Goal: Task Accomplishment & Management: Manage account settings

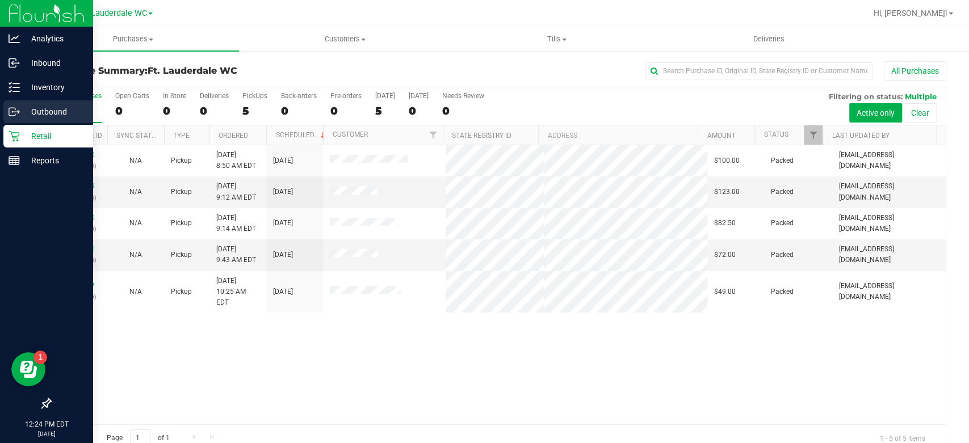
click at [32, 108] on p "Outbound" at bounding box center [54, 112] width 68 height 14
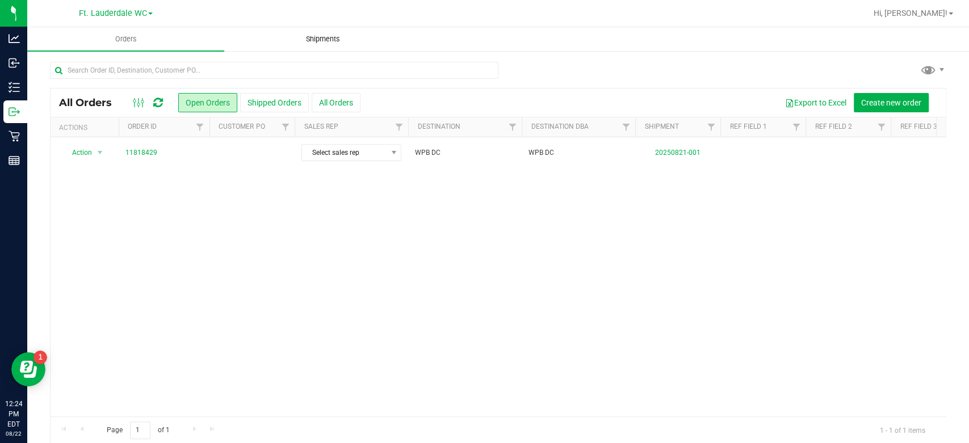
click at [315, 41] on span "Shipments" at bounding box center [323, 39] width 65 height 10
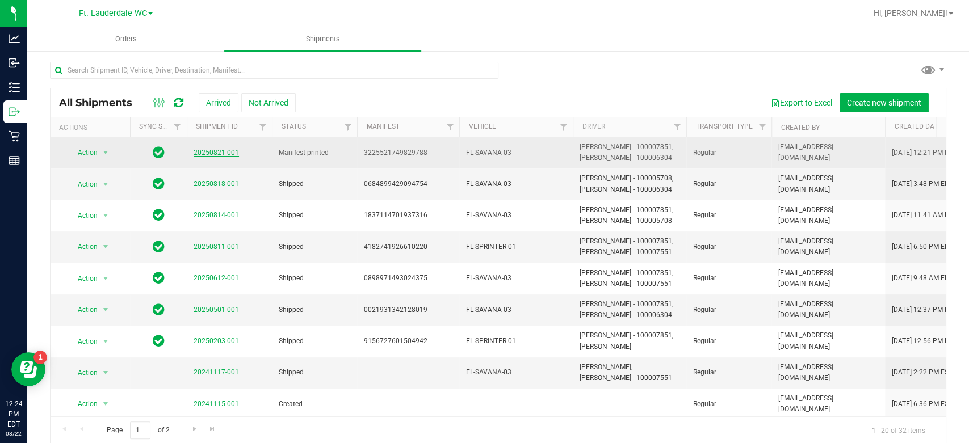
click at [218, 150] on link "20250821-001" at bounding box center [216, 153] width 45 height 8
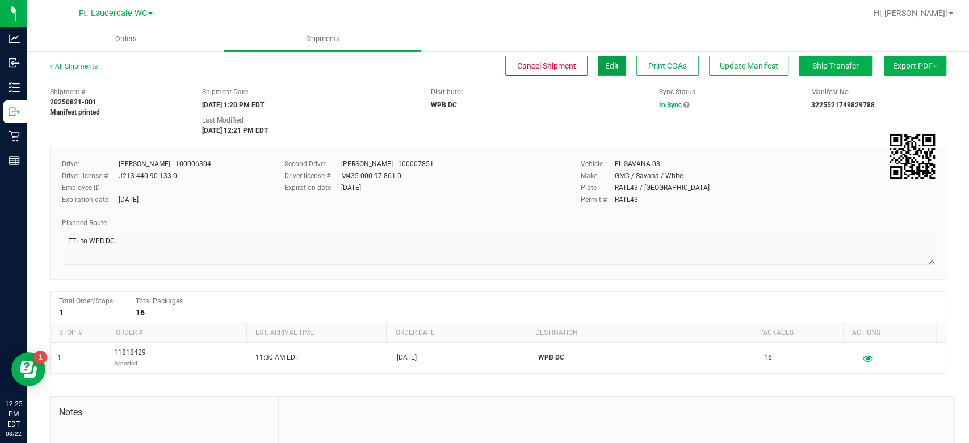
click at [598, 66] on button "Edit" at bounding box center [612, 66] width 28 height 20
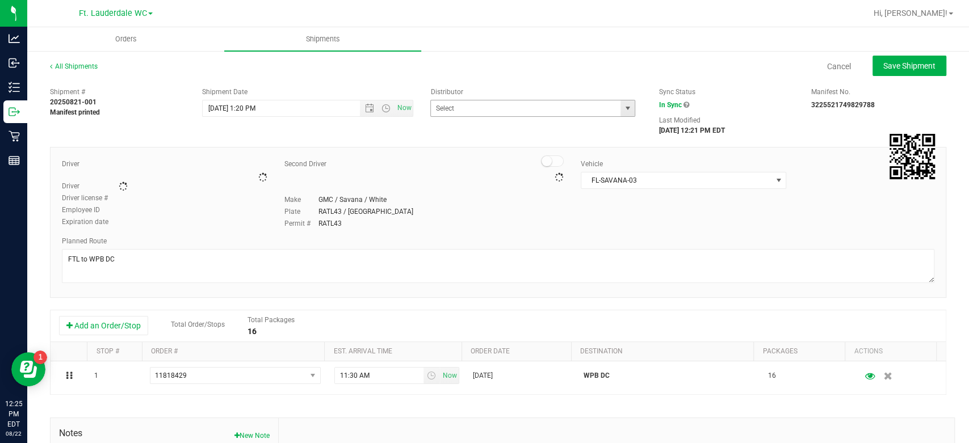
type input "WPB DC"
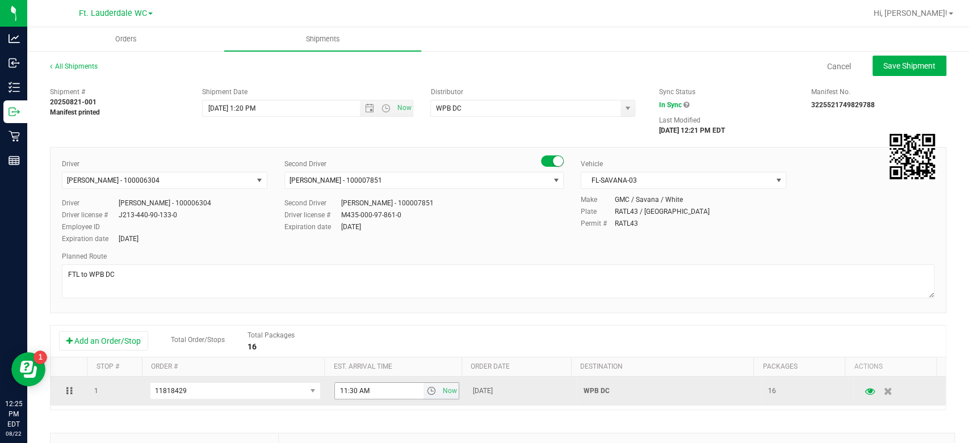
click at [395, 394] on input "11:30 AM" at bounding box center [379, 391] width 89 height 16
click at [395, 393] on input "11:30 AM" at bounding box center [379, 391] width 89 height 16
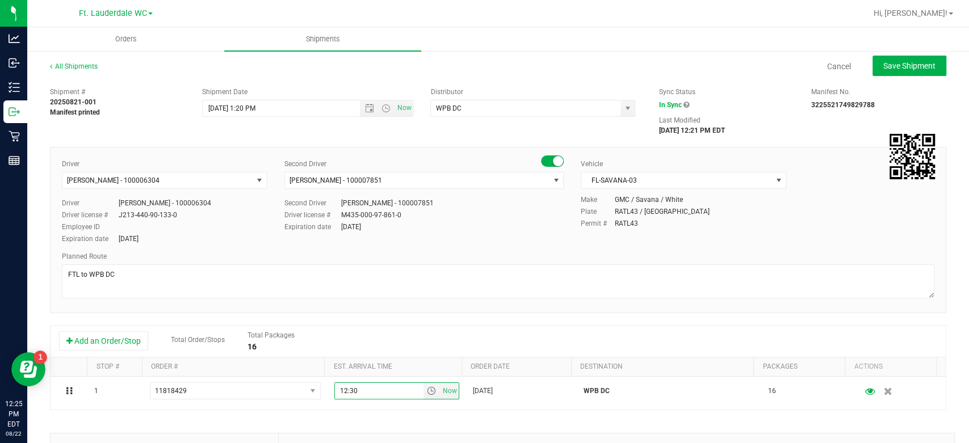
type input "12:30"
click at [419, 416] on div "Shipment # 20250821-001 Manifest printed Shipment Date [DATE] 1:20 PM Now Distr…" at bounding box center [498, 334] width 897 height 505
click at [898, 75] on button "Save Shipment" at bounding box center [910, 66] width 74 height 20
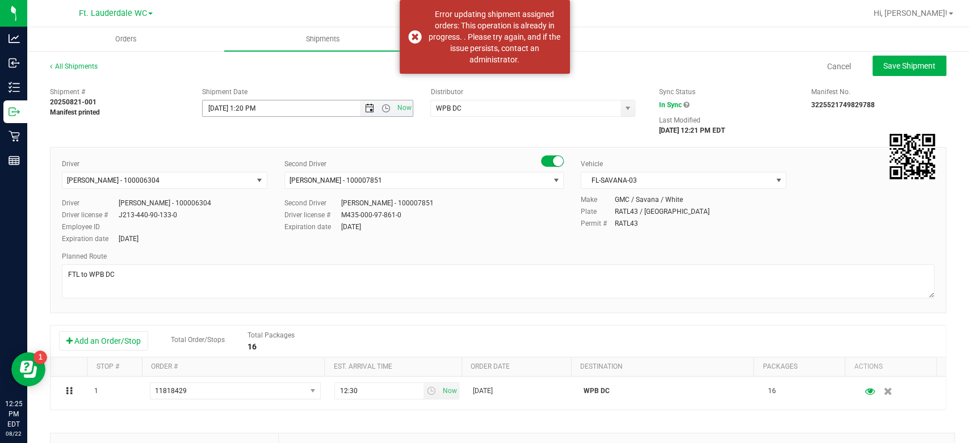
click at [367, 105] on span "Open the date view" at bounding box center [369, 108] width 9 height 9
click at [359, 125] on div "Shipment # 20250821-001 Manifest printed Shipment Date [DATE] 1:20 PM Now Distr…" at bounding box center [498, 109] width 914 height 54
click at [267, 107] on input "[DATE] 1:20 PM" at bounding box center [291, 109] width 176 height 16
click at [250, 109] on input "[DATE] 1:20 PM" at bounding box center [291, 109] width 176 height 16
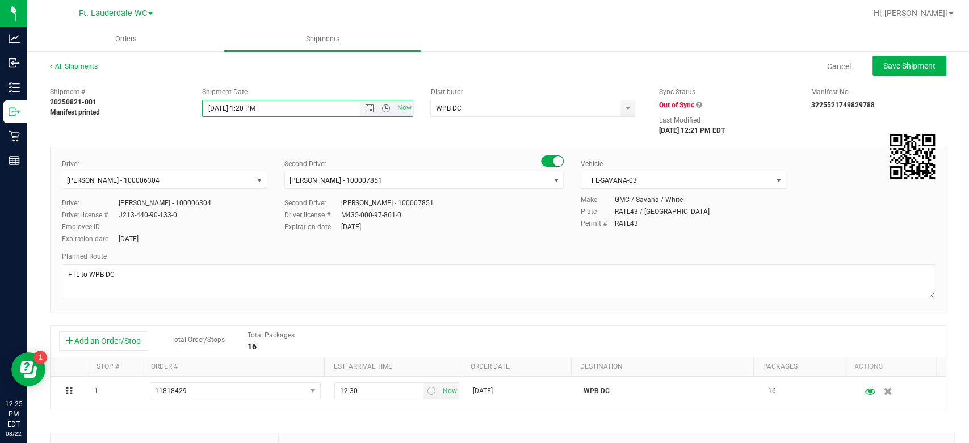
click at [250, 109] on input "[DATE] 1:20 PM" at bounding box center [291, 109] width 176 height 16
click at [318, 109] on input "[DATE] 1:20 PM" at bounding box center [291, 109] width 176 height 16
click at [347, 108] on input "[DATE] 1:20 PM" at bounding box center [291, 109] width 176 height 16
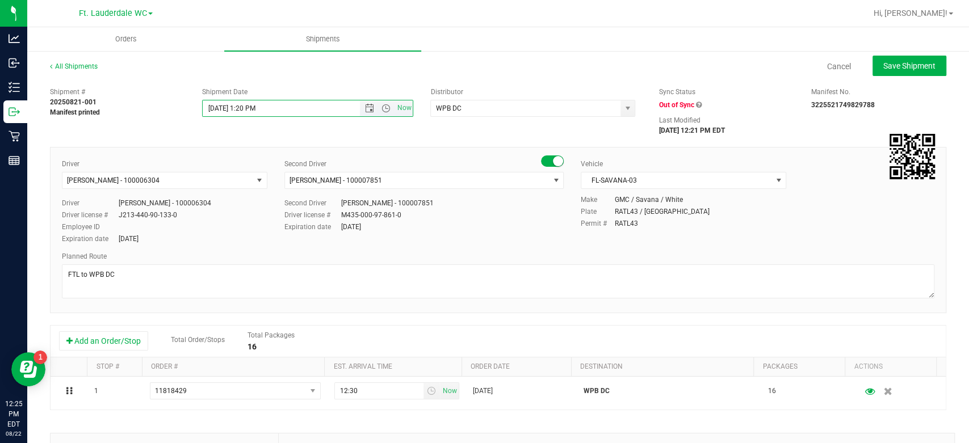
click at [347, 108] on input "[DATE] 1:20 PM" at bounding box center [291, 109] width 176 height 16
click at [248, 111] on input "[DATE] 1:20 PM" at bounding box center [291, 109] width 176 height 16
click at [249, 110] on input "[DATE] 1:20 PM" at bounding box center [291, 109] width 176 height 16
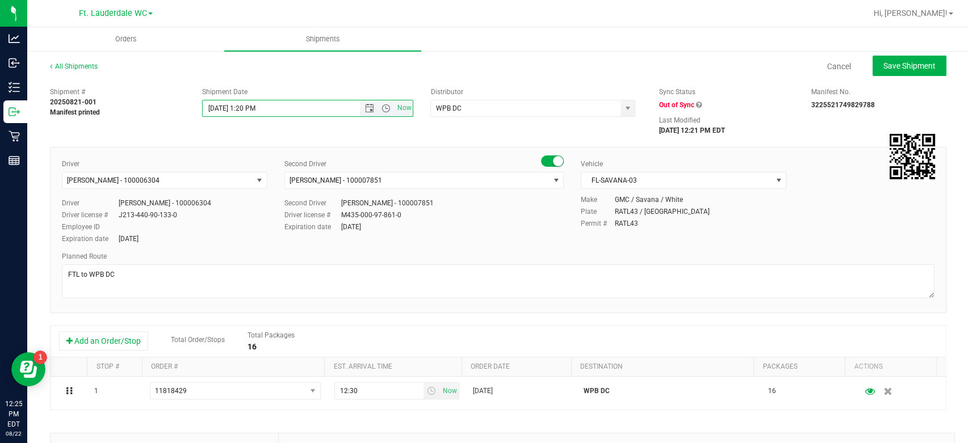
click at [246, 110] on input "[DATE] 1:20 PM" at bounding box center [291, 109] width 176 height 16
click at [244, 112] on input "[DATE] 1:20 PM" at bounding box center [291, 109] width 176 height 16
click at [910, 70] on button "Save Shipment" at bounding box center [910, 66] width 74 height 20
type input "[DATE] 4:30 PM"
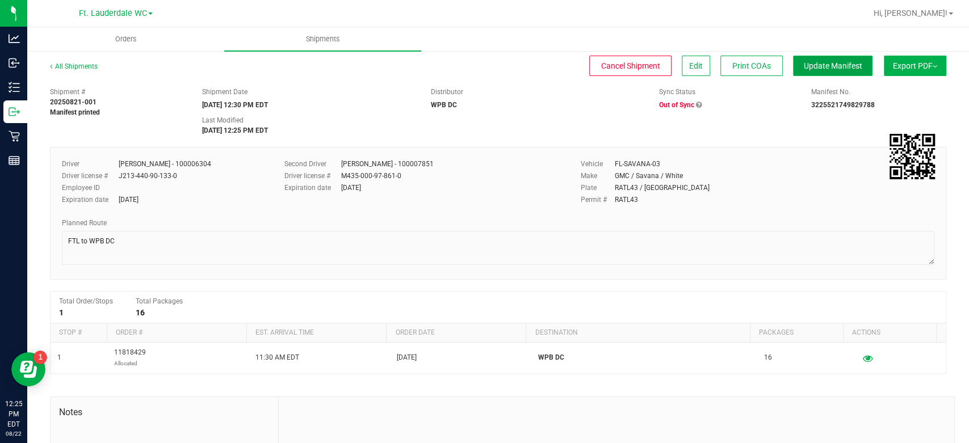
click at [845, 65] on span "Update Manifest" at bounding box center [833, 65] width 58 height 9
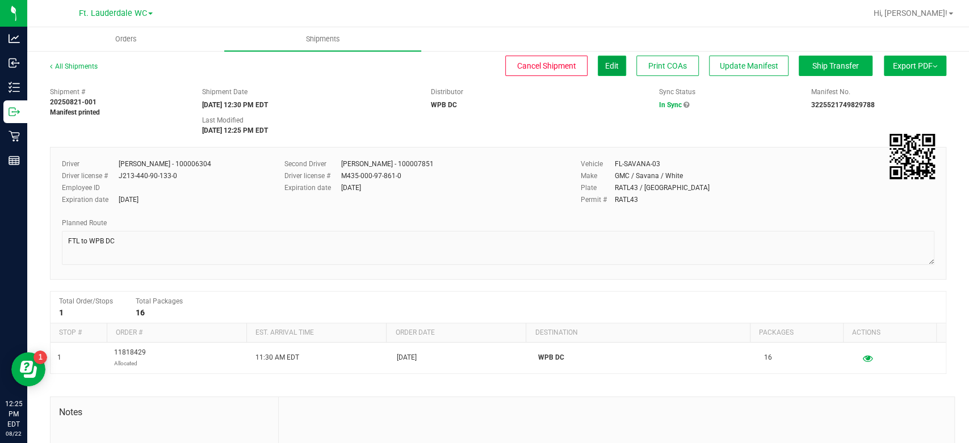
click at [605, 66] on span "Edit" at bounding box center [612, 65] width 14 height 9
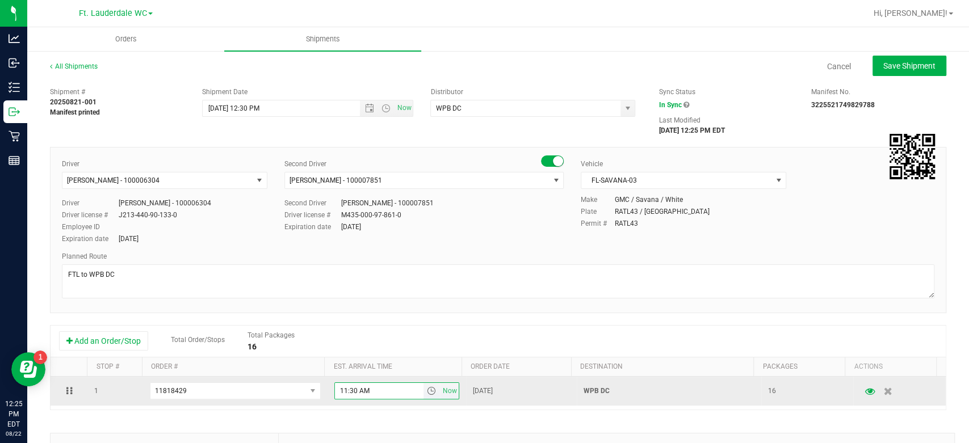
click at [398, 390] on input "11:30 AM" at bounding box center [379, 391] width 89 height 16
click at [426, 393] on span "select" at bounding box center [430, 391] width 9 height 9
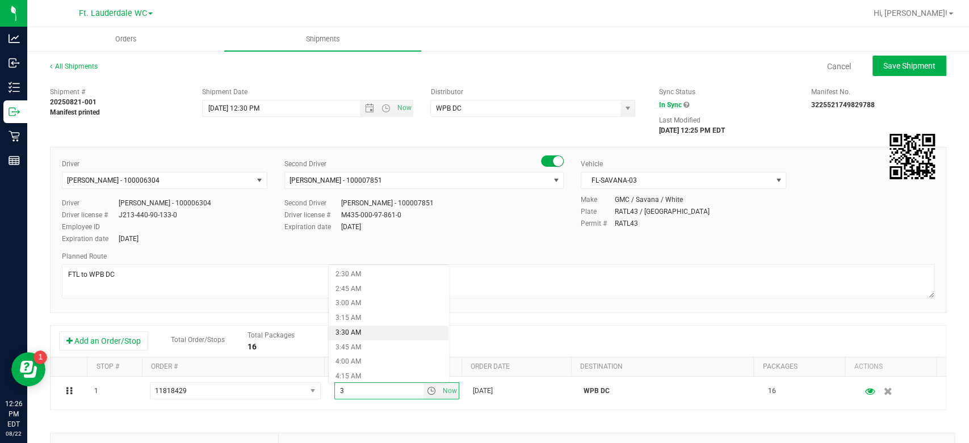
scroll to position [126, 0]
click at [369, 321] on li "3:00 AM" at bounding box center [389, 323] width 120 height 15
type input "3:00 AM"
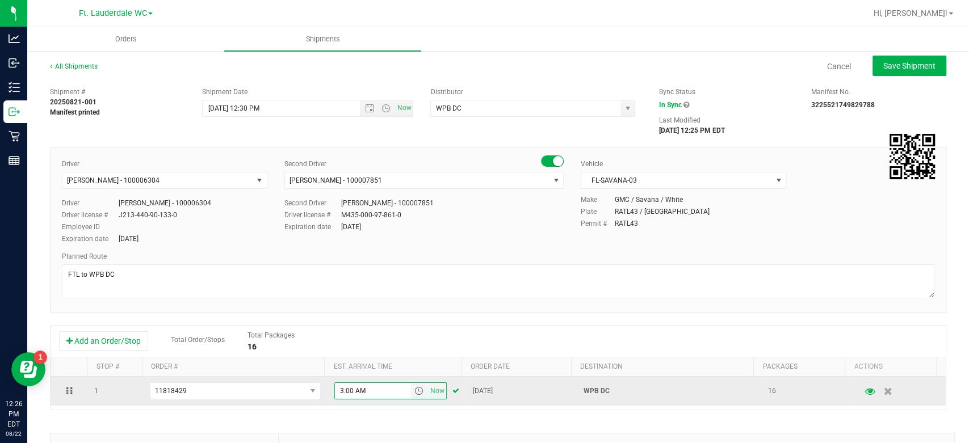
click at [394, 394] on input "3:00 AM" at bounding box center [373, 391] width 76 height 16
click at [426, 390] on span "select" at bounding box center [430, 391] width 9 height 9
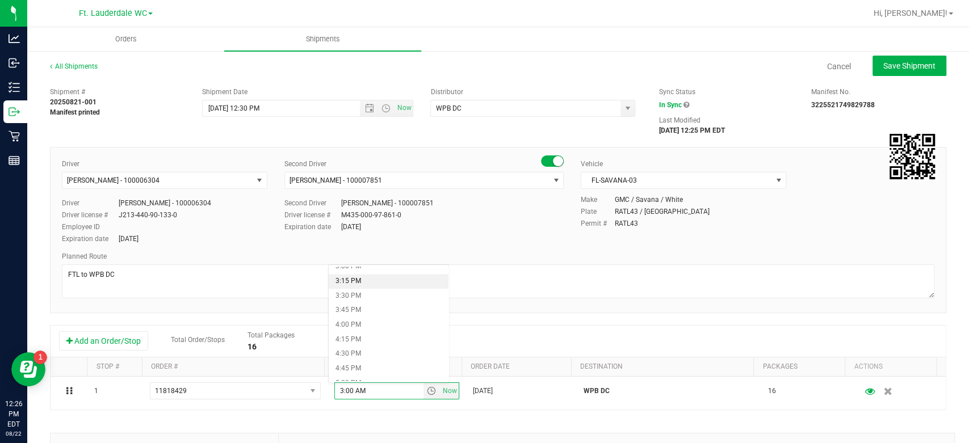
scroll to position [820, 0]
click at [369, 333] on li "3:00 PM" at bounding box center [389, 330] width 120 height 15
type input "3:00 PM"
click at [910, 70] on button "Save Shipment" at bounding box center [910, 66] width 74 height 20
click at [911, 69] on span "Save Shipment" at bounding box center [910, 65] width 52 height 9
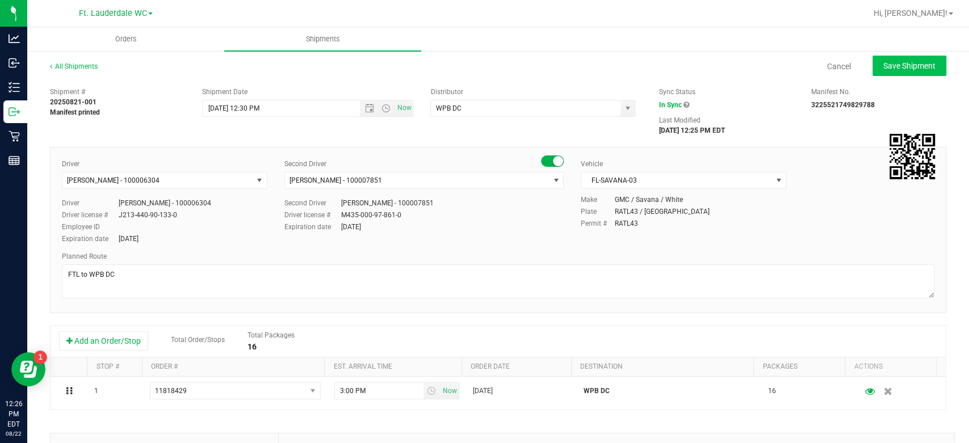
type input "[DATE] 4:30 PM"
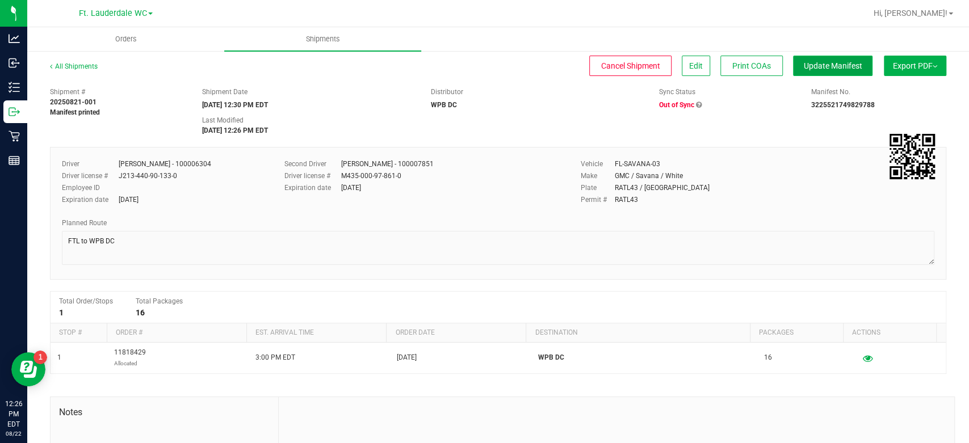
click at [810, 70] on span "Update Manifest" at bounding box center [833, 65] width 58 height 9
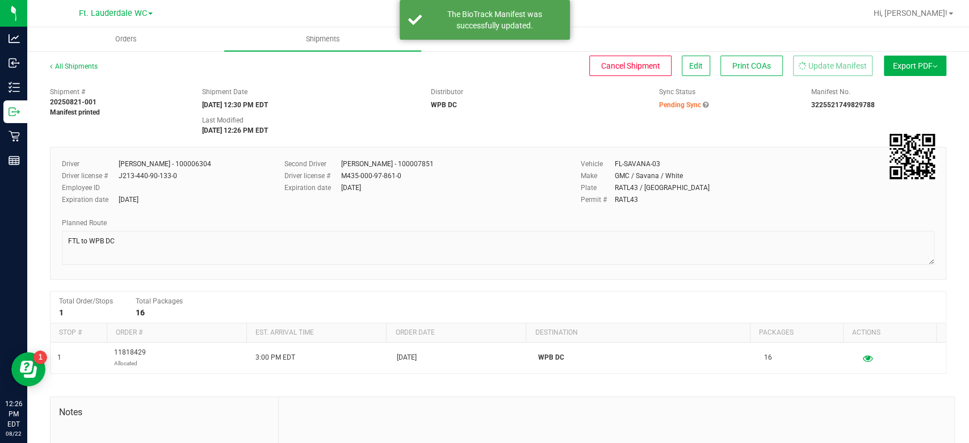
click at [894, 72] on button "Export PDF" at bounding box center [915, 66] width 62 height 20
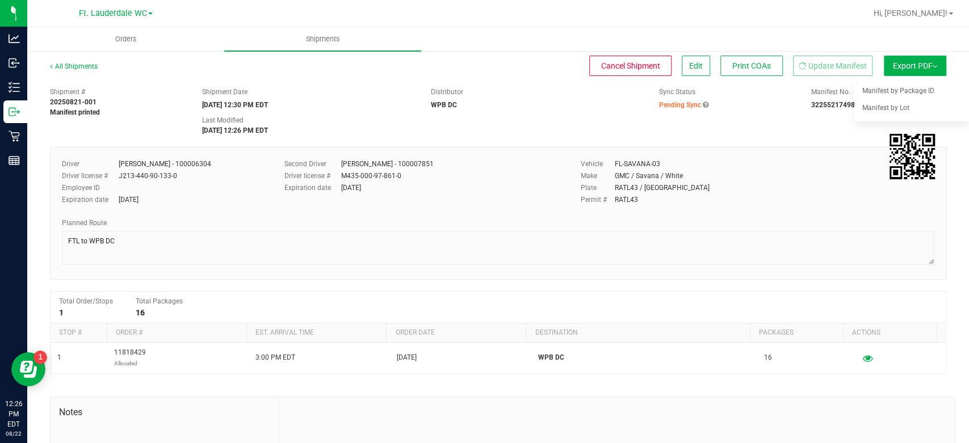
click at [809, 38] on ul "Orders Shipments" at bounding box center [511, 39] width 969 height 24
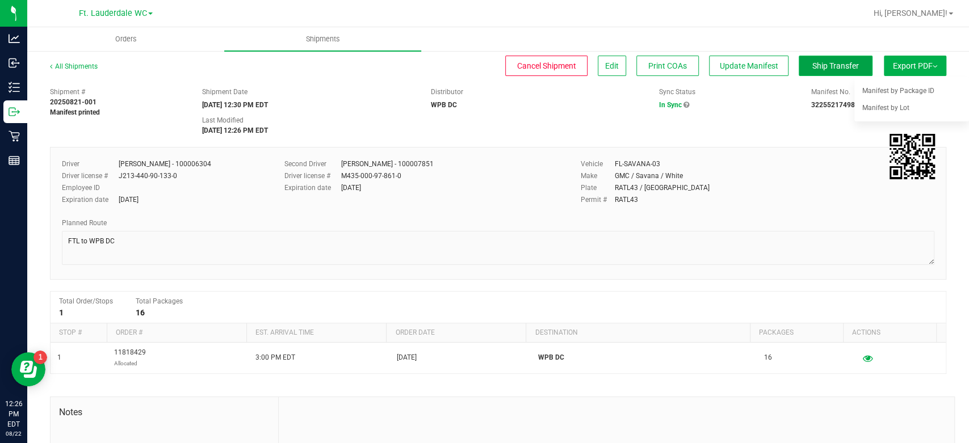
click at [852, 57] on button "Ship Transfer" at bounding box center [836, 66] width 74 height 20
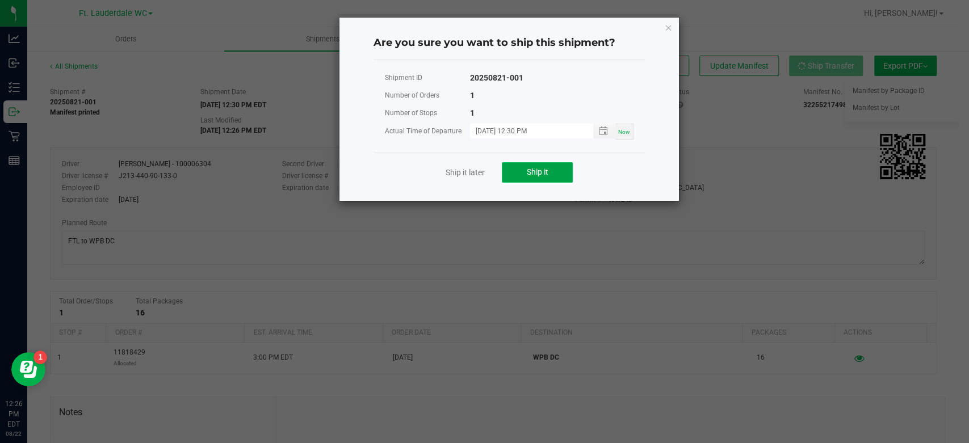
click at [568, 173] on button "Ship it" at bounding box center [537, 172] width 71 height 20
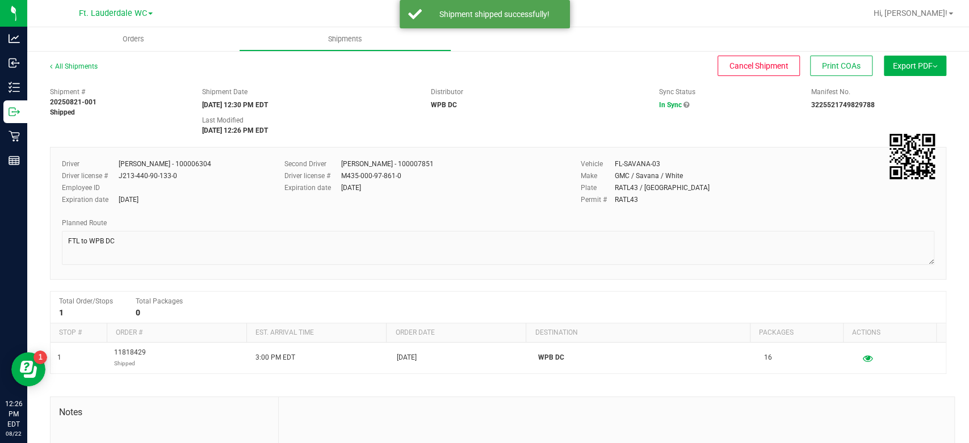
click at [912, 64] on button "Export PDF" at bounding box center [915, 66] width 62 height 20
click at [621, 68] on div "Cancel Shipment Print COAs" at bounding box center [495, 66] width 755 height 20
